Goal: Navigation & Orientation: Find specific page/section

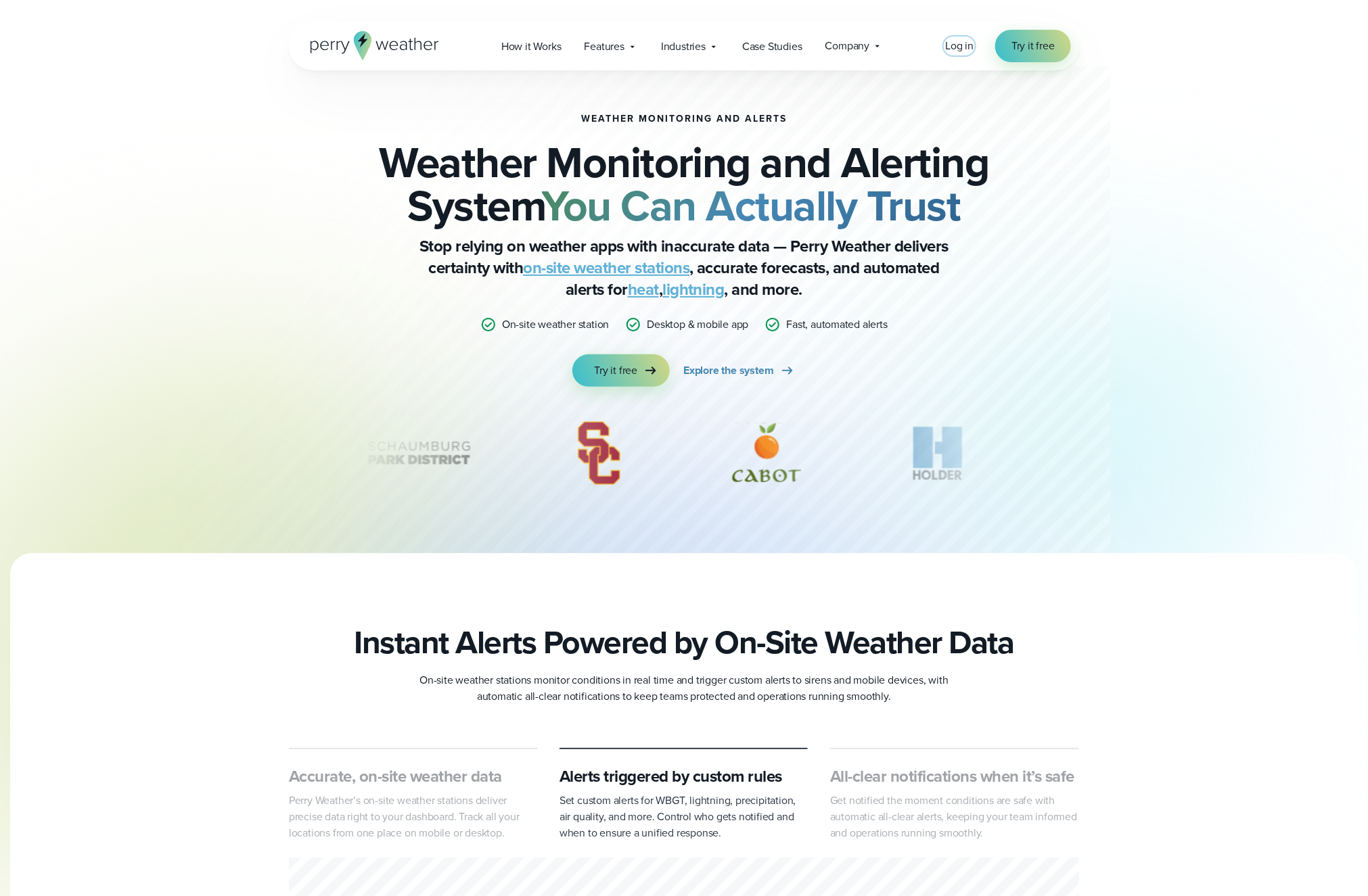
click at [958, 38] on span "Log in" at bounding box center [959, 46] width 29 height 16
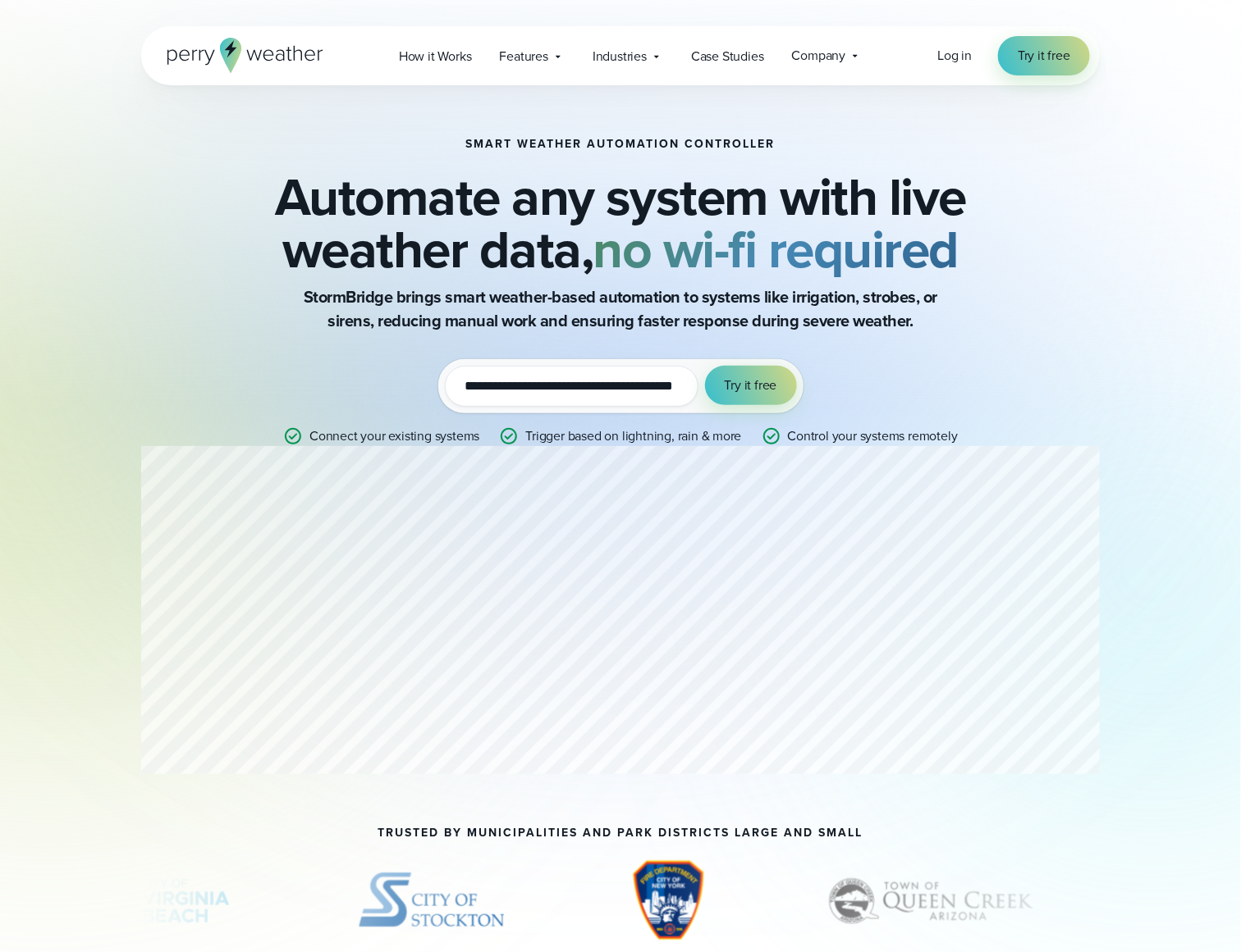
click at [960, 57] on span "Log in" at bounding box center [954, 56] width 35 height 19
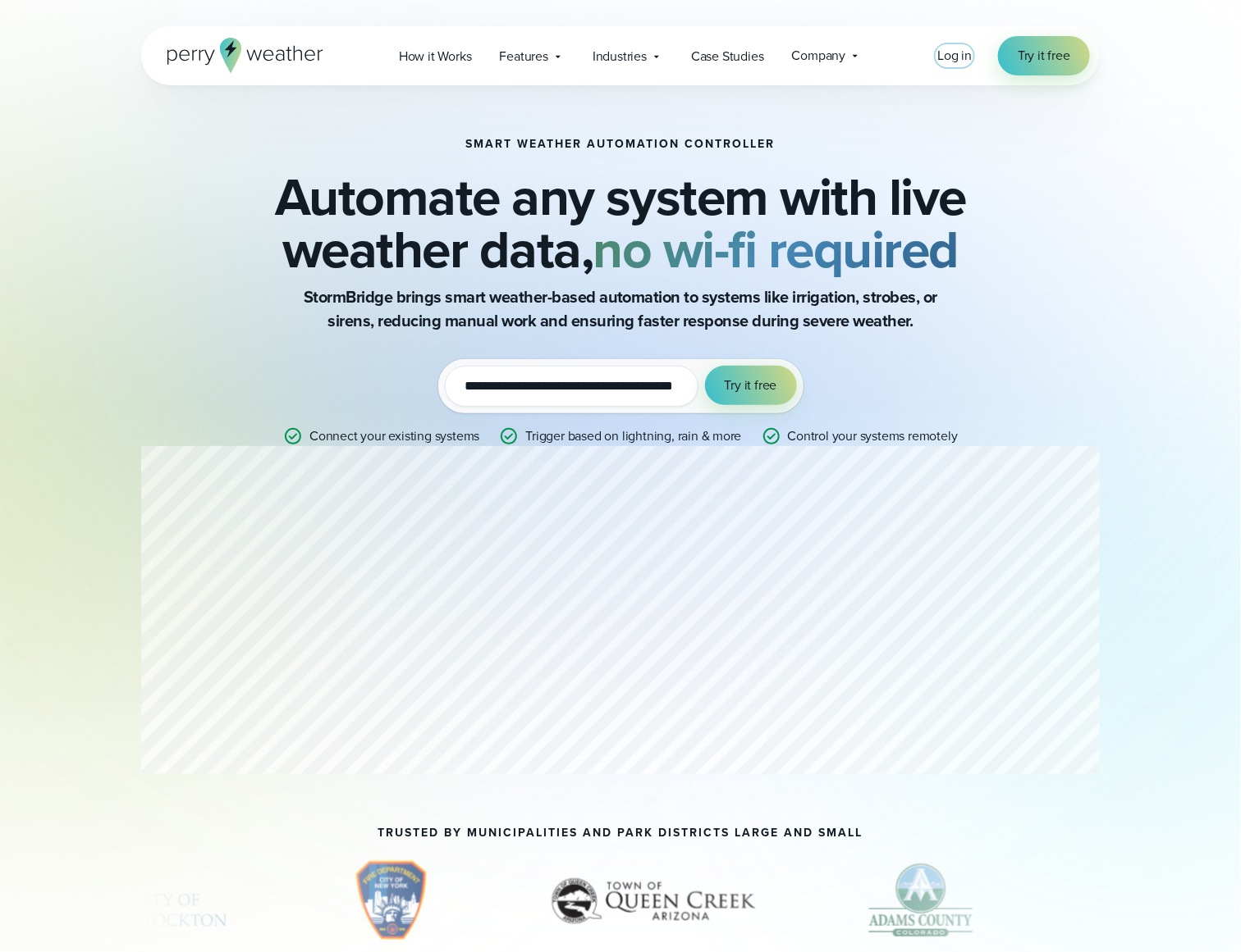
click at [952, 53] on span "Log in" at bounding box center [954, 56] width 35 height 19
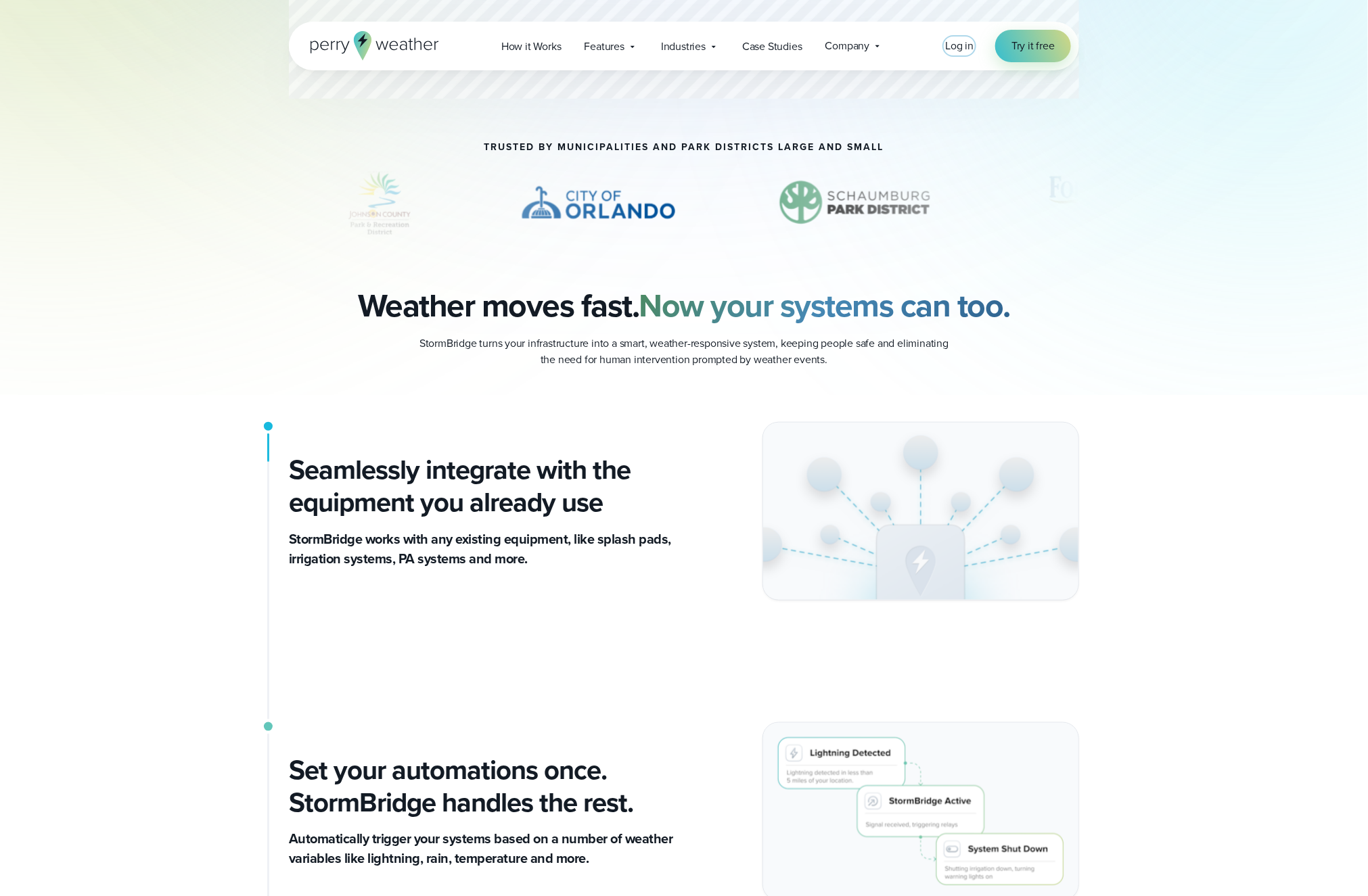
scroll to position [529, 0]
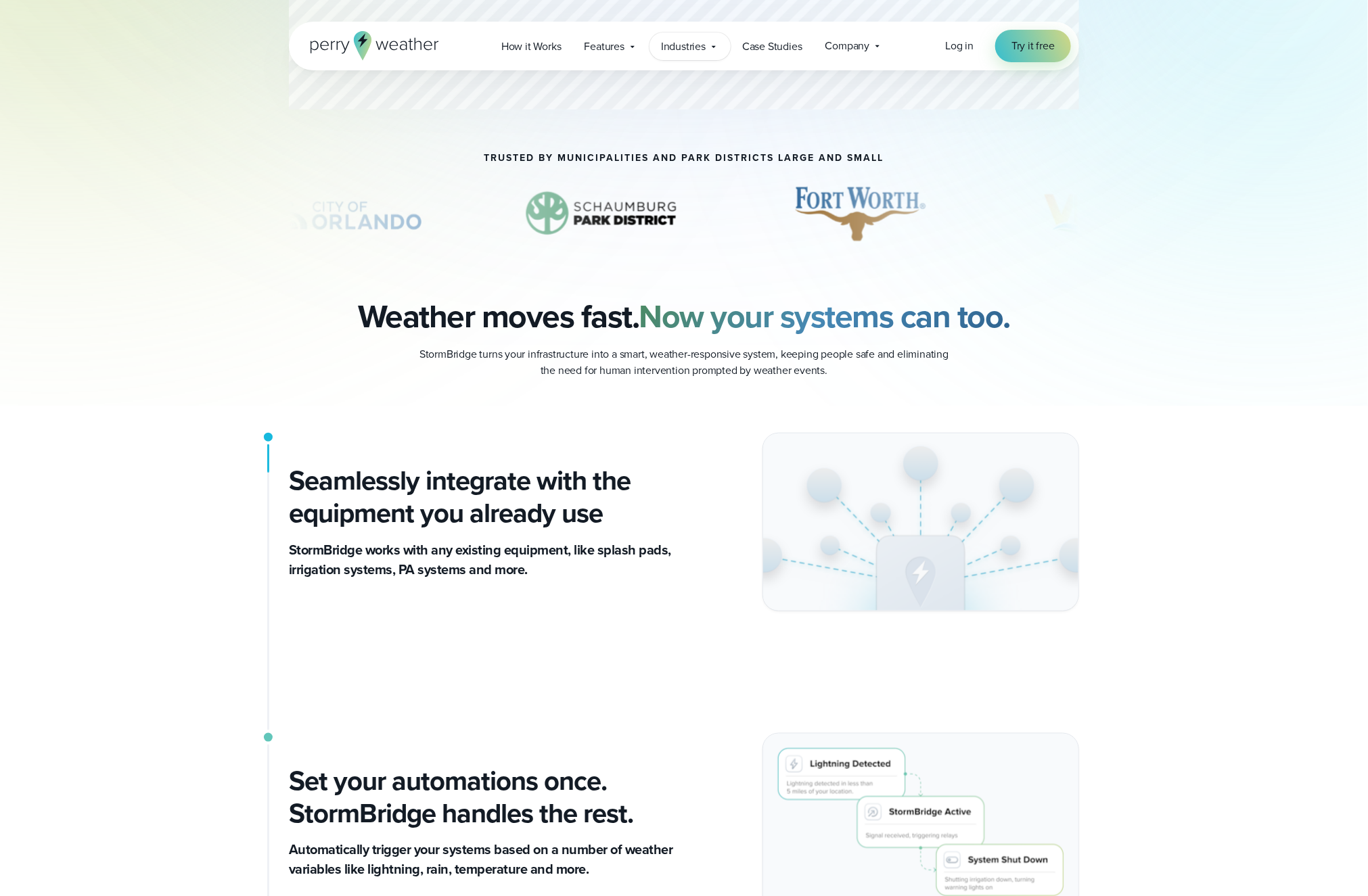
click at [694, 52] on span "Industries" at bounding box center [683, 46] width 45 height 16
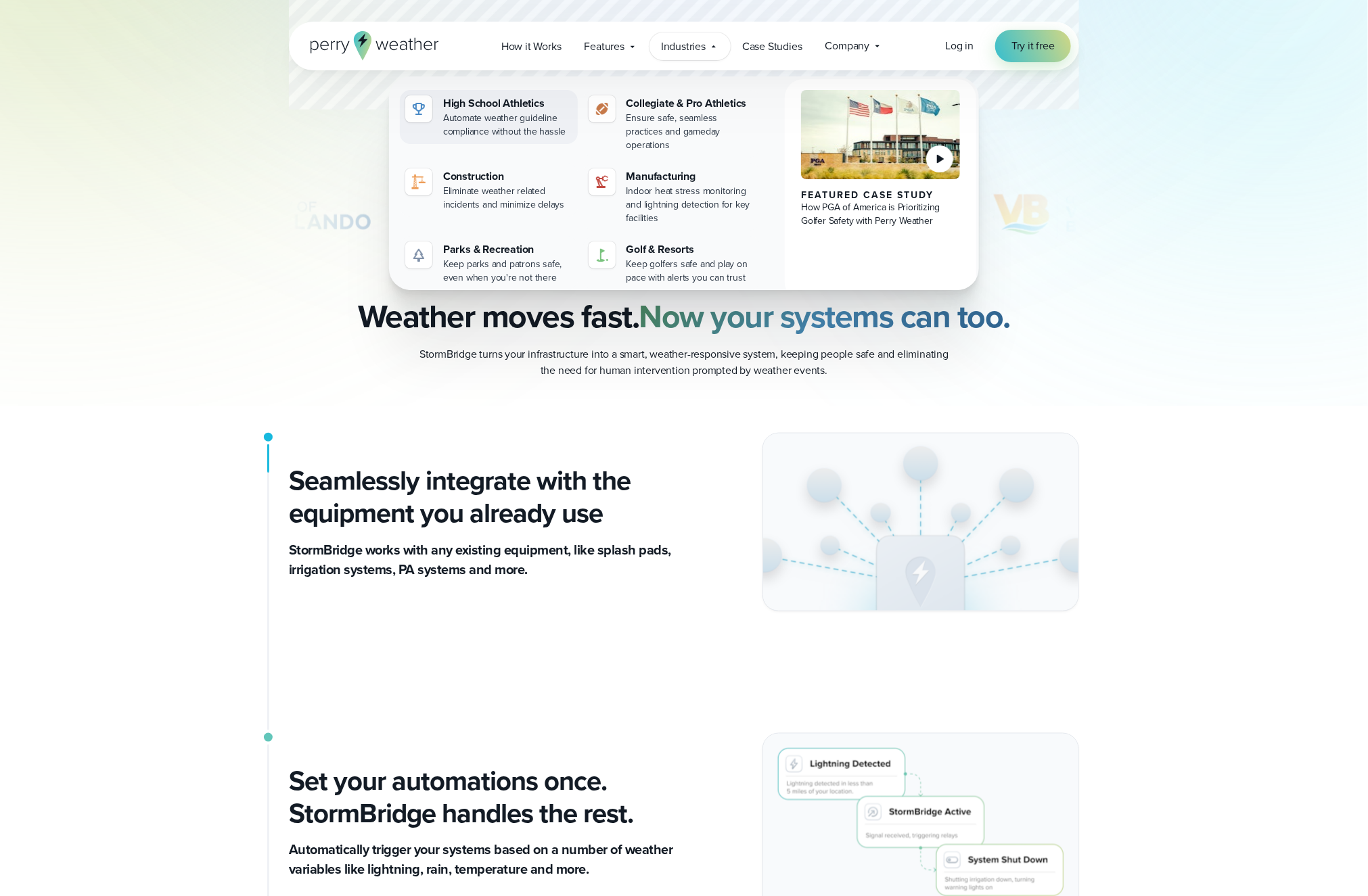
click at [498, 111] on div "Automate weather guideline compliance without the hassle" at bounding box center [507, 125] width 129 height 27
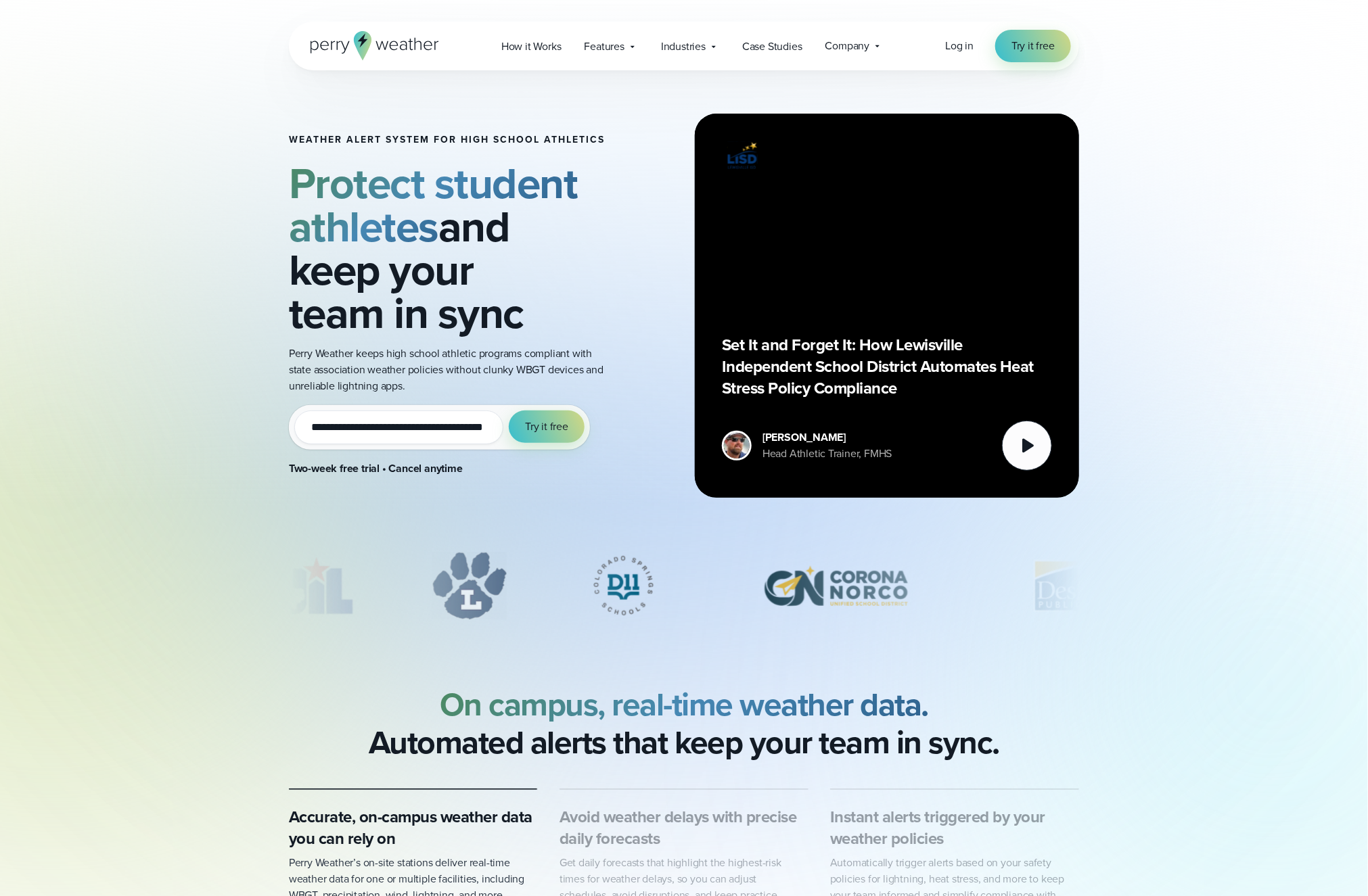
scroll to position [89, 0]
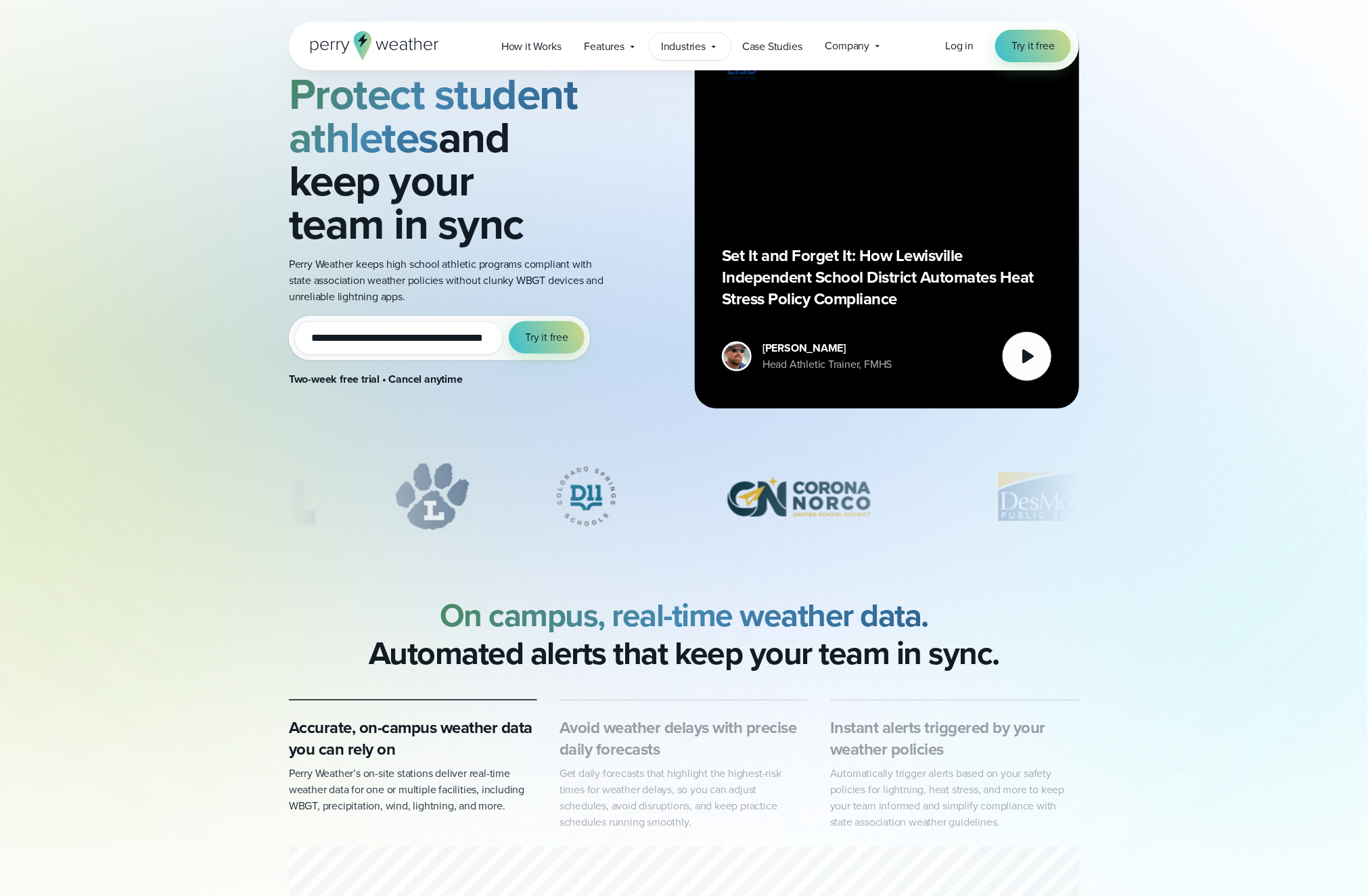
click at [708, 52] on div "Industries Featured Case Study How PGA of America is Prioritizing Golfer Safety…" at bounding box center [690, 46] width 81 height 28
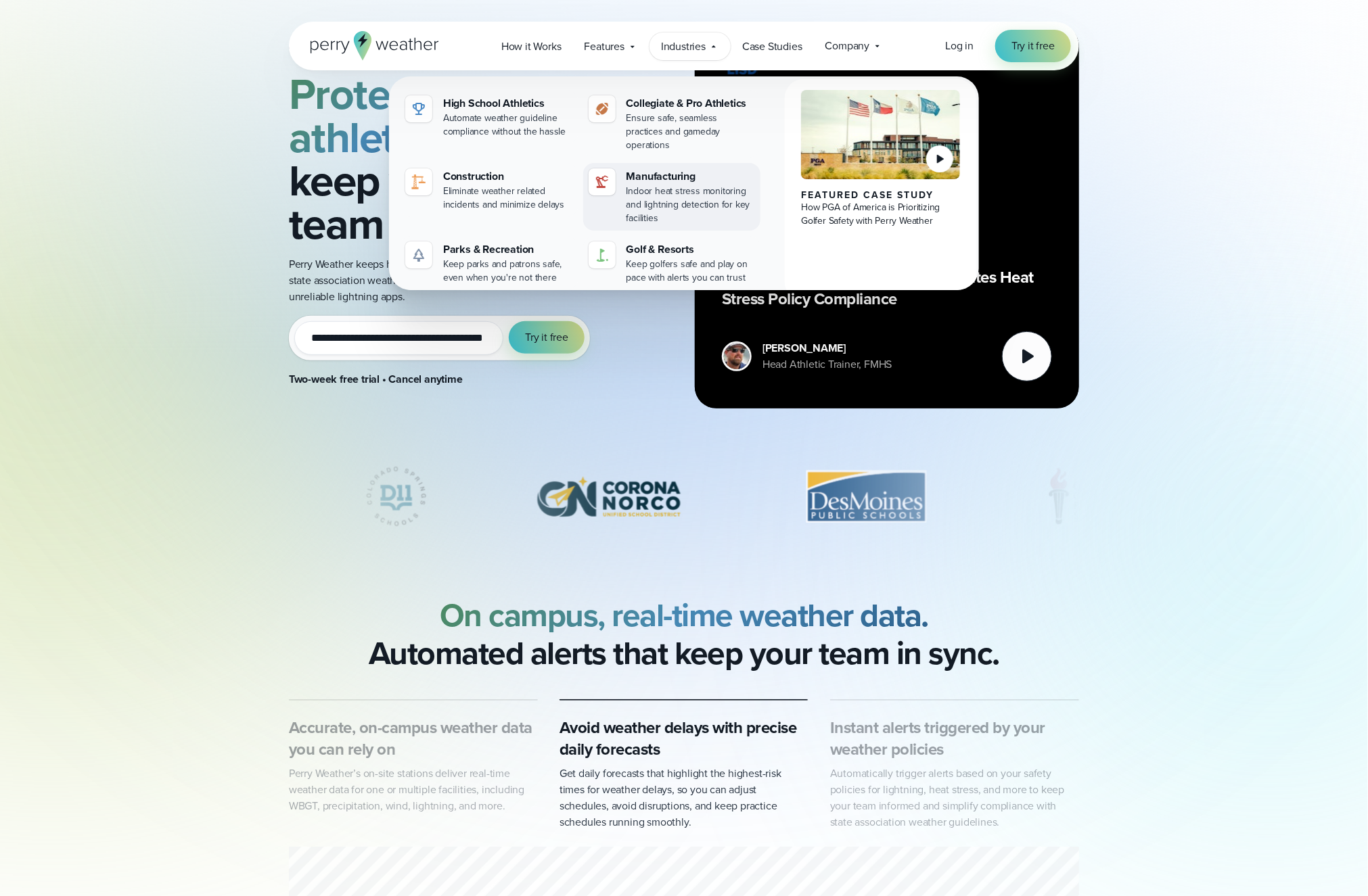
click at [682, 184] on div "Indoor heat stress monitoring and lightning detection for key facilities" at bounding box center [691, 204] width 129 height 41
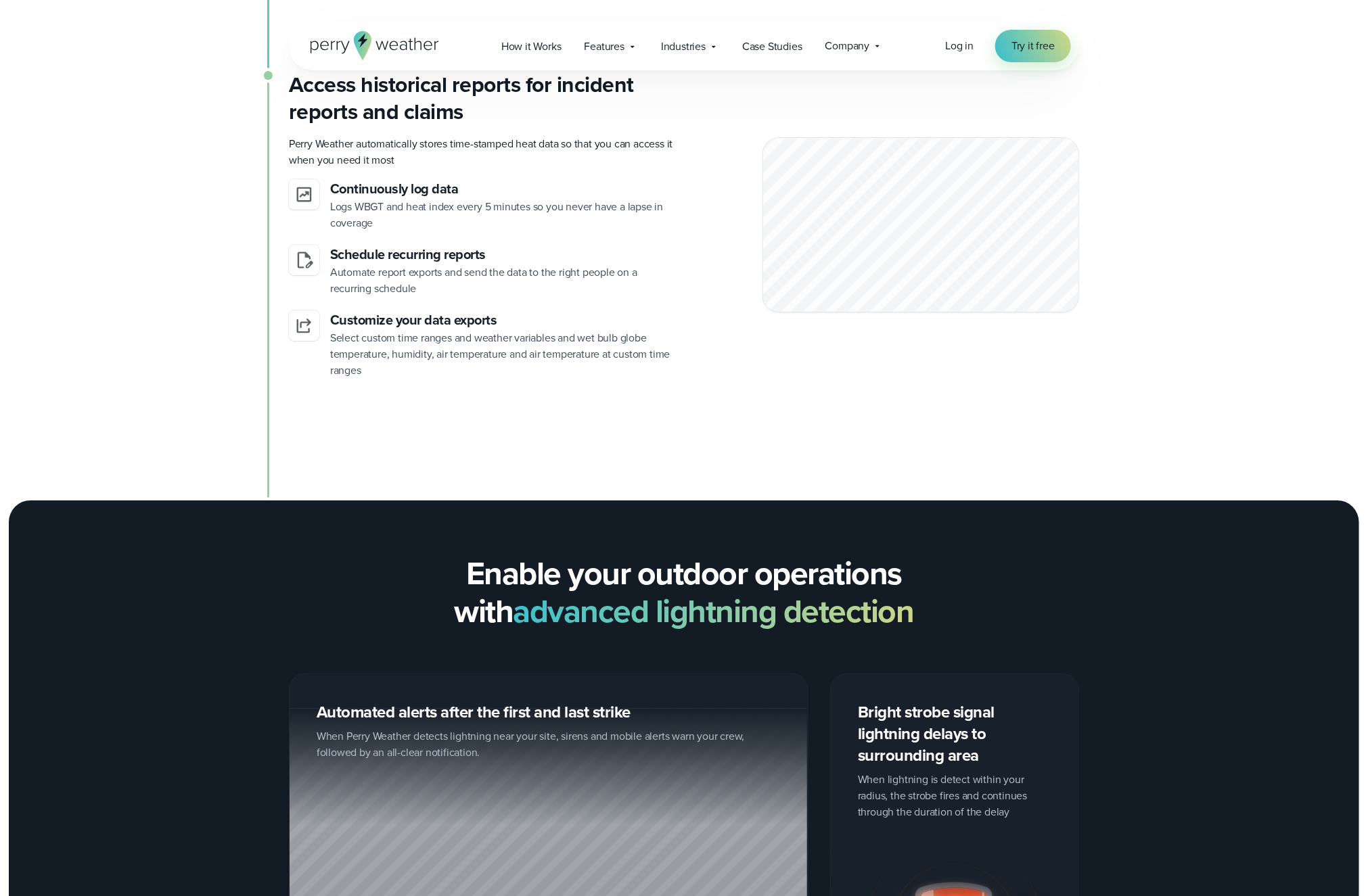
scroll to position [2536, 0]
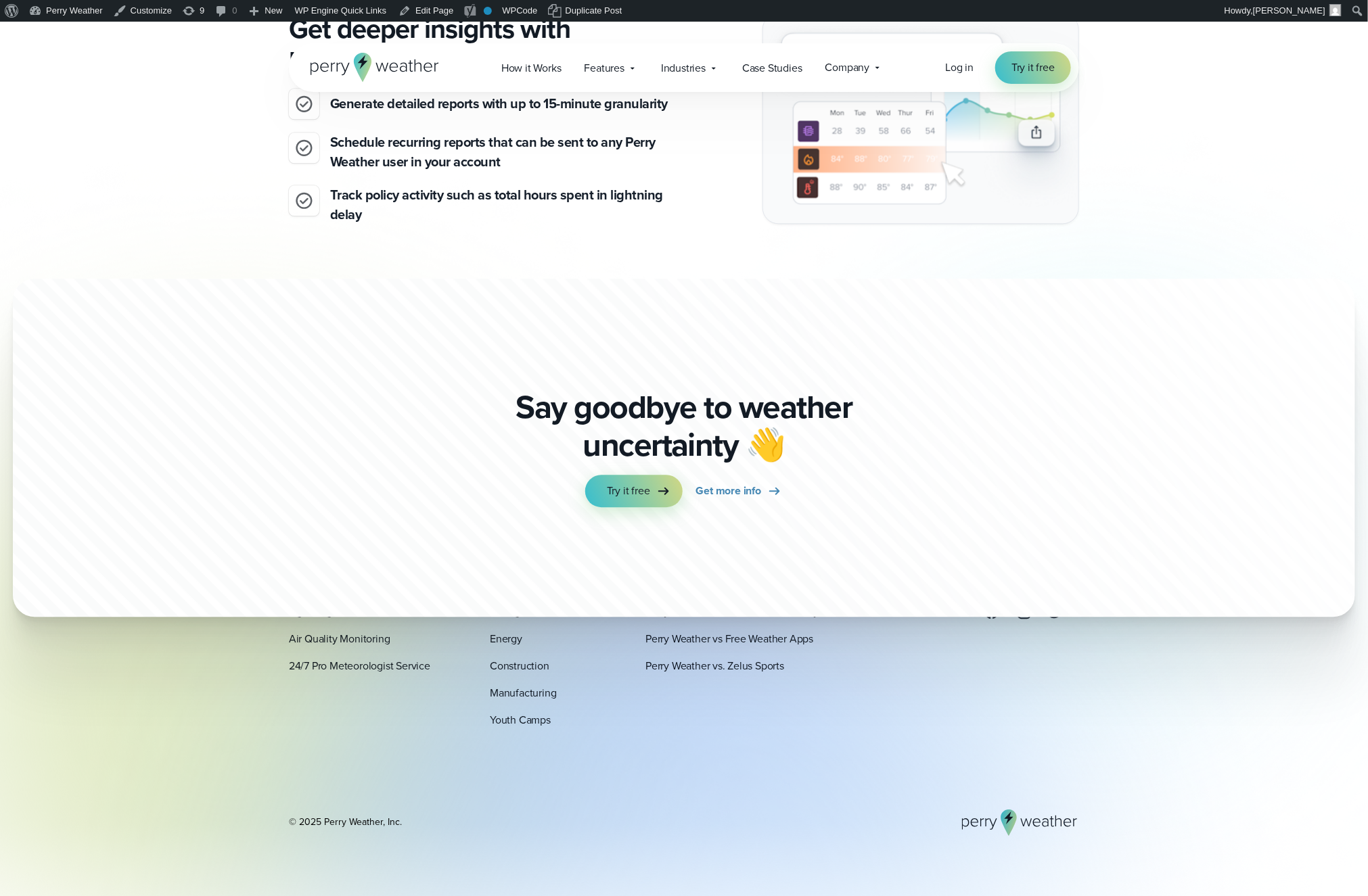
scroll to position [1556, 0]
